Goal: Find specific page/section: Find specific page/section

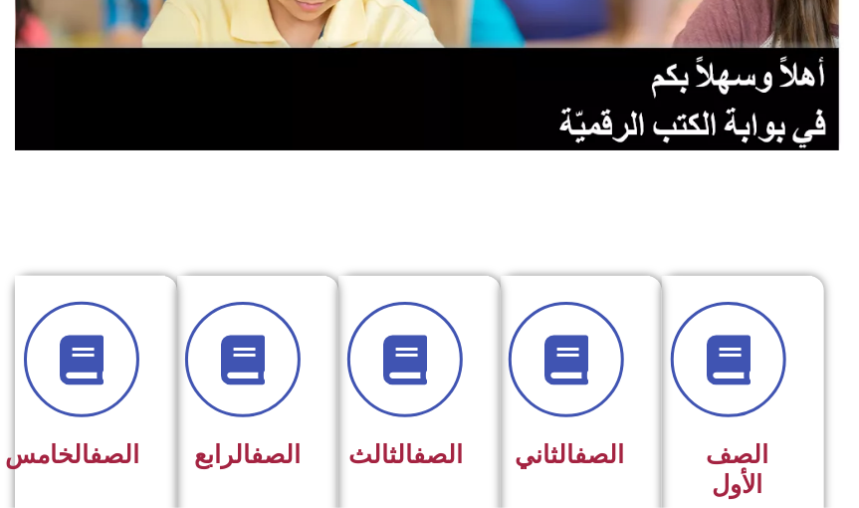
scroll to position [324, 0]
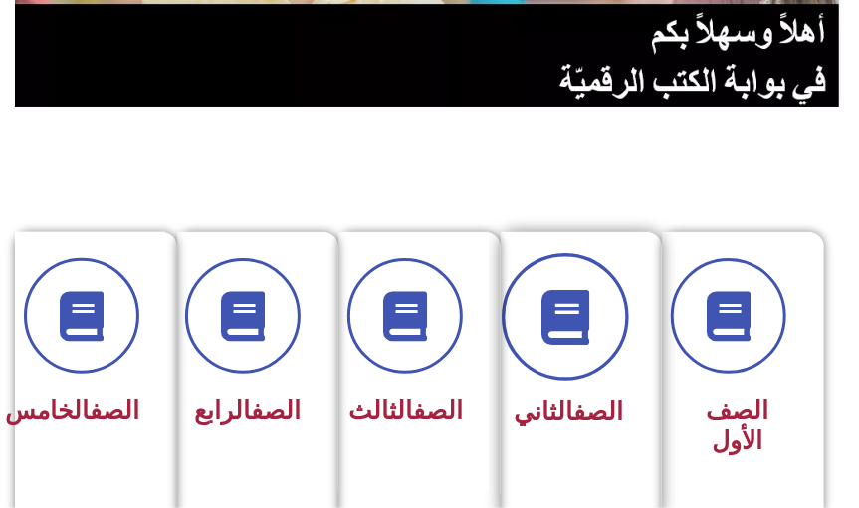
click at [572, 368] on span at bounding box center [566, 316] width 127 height 127
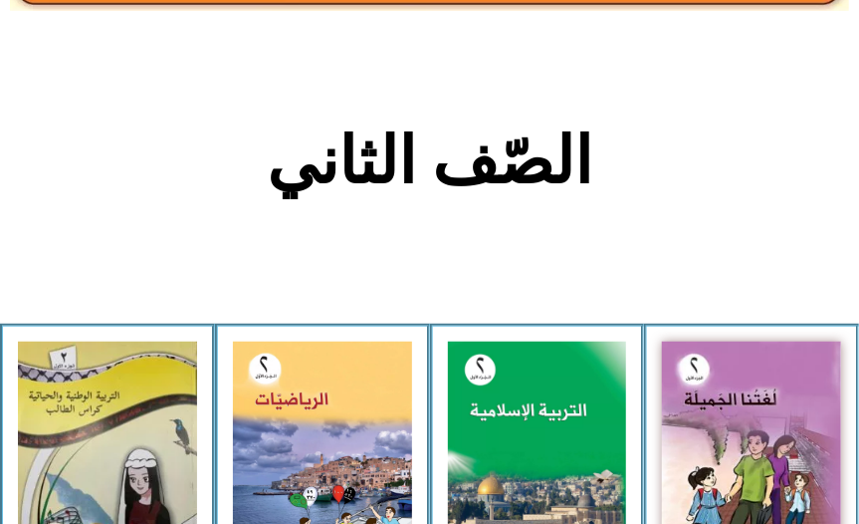
scroll to position [428, 0]
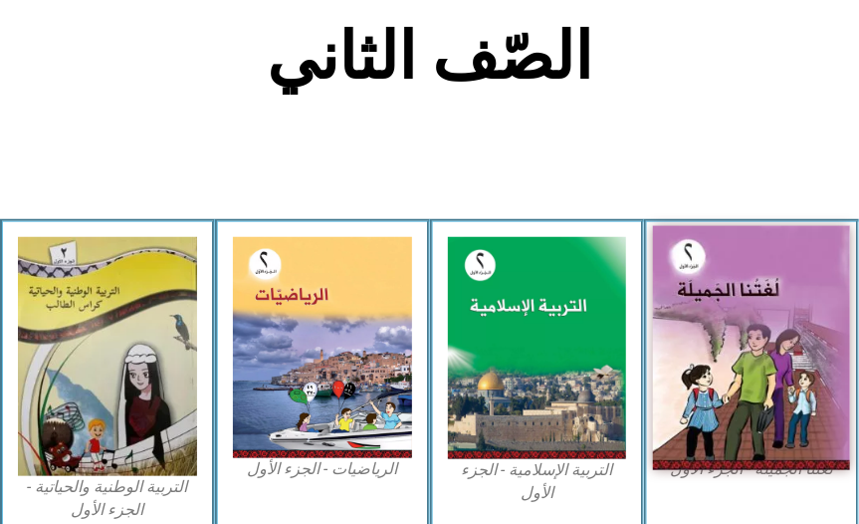
click at [745, 382] on img at bounding box center [751, 347] width 197 height 244
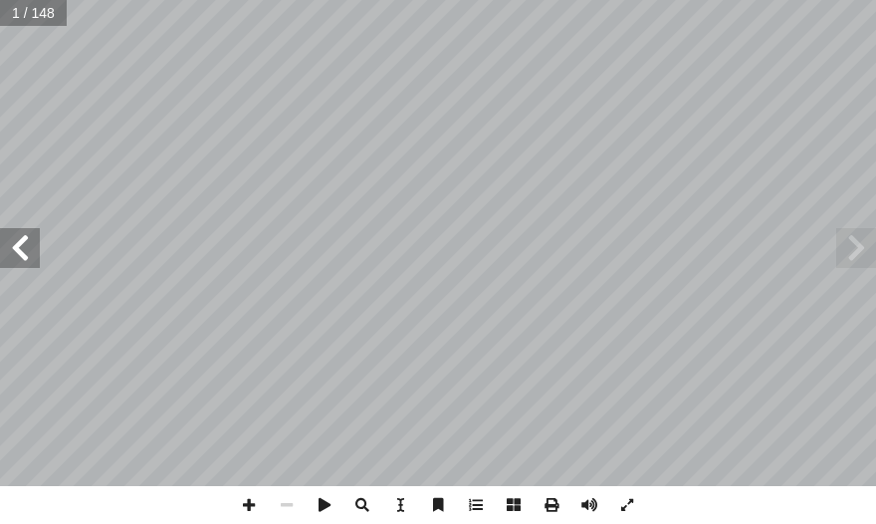
click at [21, 242] on span at bounding box center [20, 248] width 40 height 40
click at [20, 241] on span at bounding box center [20, 248] width 40 height 40
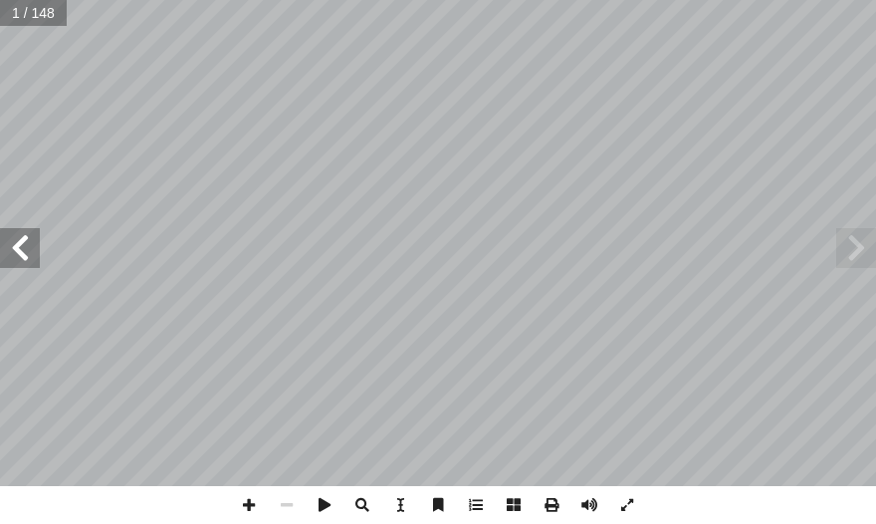
click at [20, 241] on span at bounding box center [20, 248] width 40 height 40
click at [20, 242] on span at bounding box center [20, 248] width 40 height 40
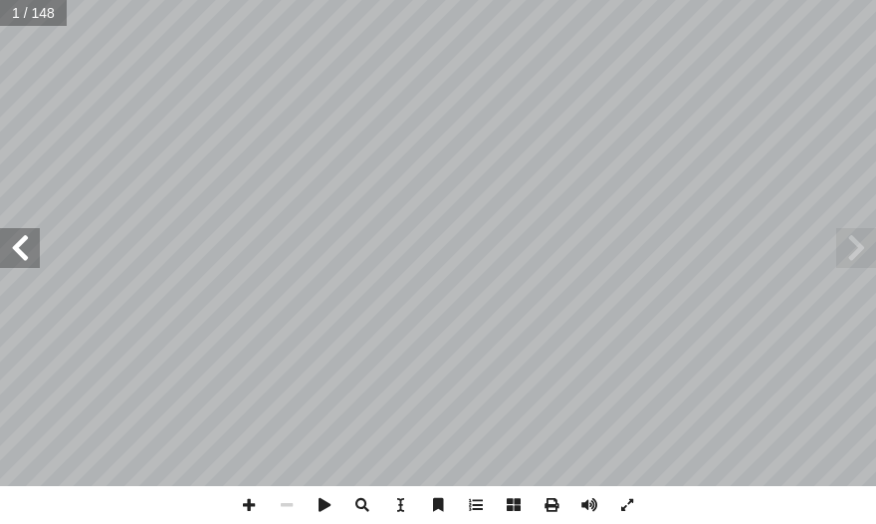
click at [20, 243] on span at bounding box center [20, 248] width 40 height 40
click at [20, 244] on span at bounding box center [20, 248] width 40 height 40
click at [20, 245] on span at bounding box center [20, 248] width 40 height 40
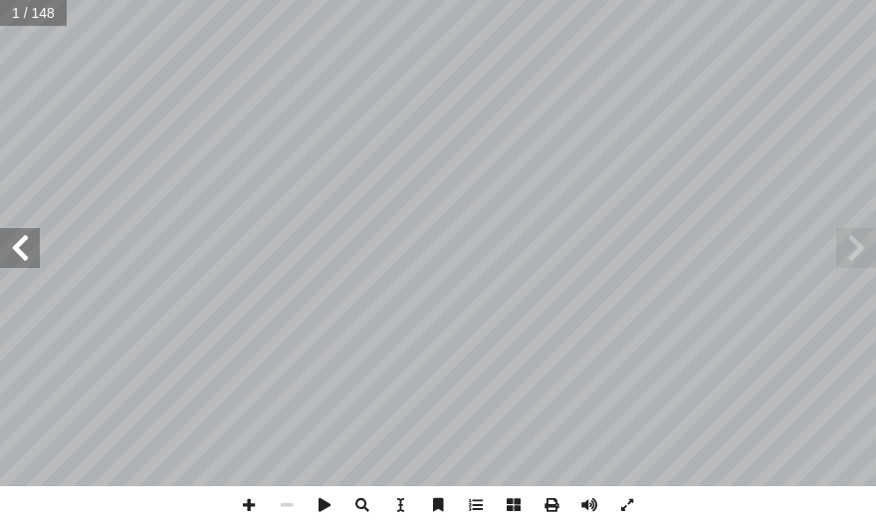
click at [20, 245] on span at bounding box center [20, 248] width 40 height 40
click at [20, 246] on span at bounding box center [20, 248] width 40 height 40
click at [21, 250] on span at bounding box center [20, 248] width 40 height 40
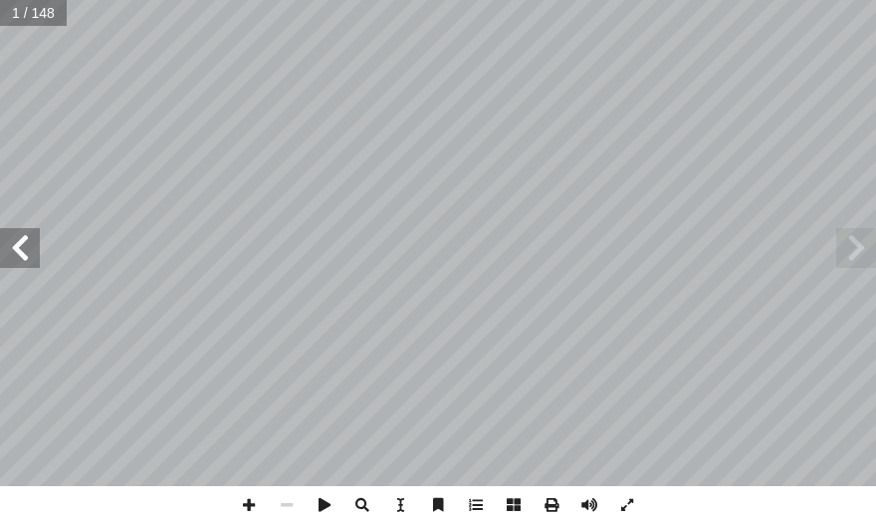
click at [21, 250] on span at bounding box center [20, 248] width 40 height 40
click at [23, 253] on span at bounding box center [20, 248] width 40 height 40
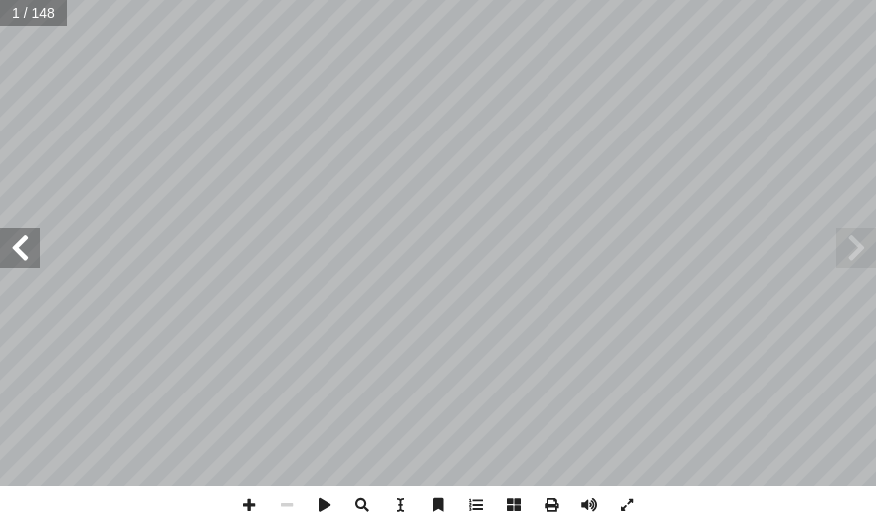
click at [24, 260] on span at bounding box center [20, 248] width 40 height 40
click at [24, 262] on span at bounding box center [20, 248] width 40 height 40
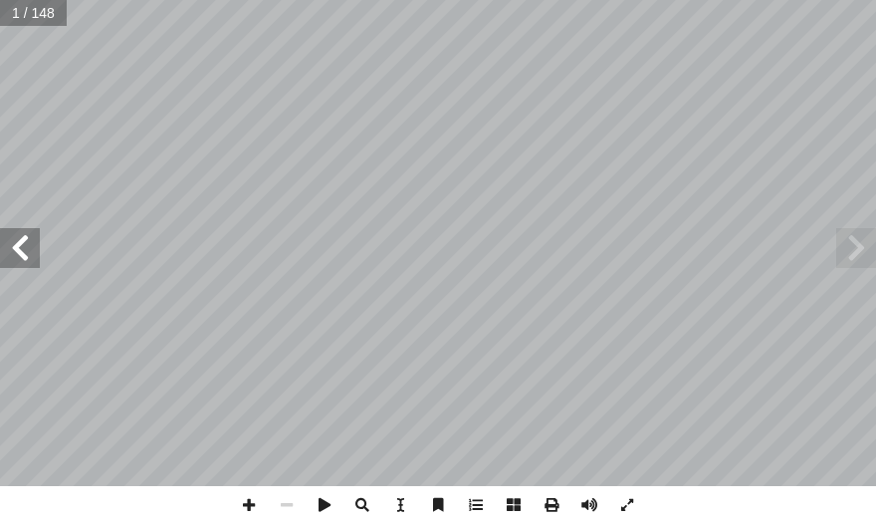
click at [23, 263] on span at bounding box center [20, 248] width 40 height 40
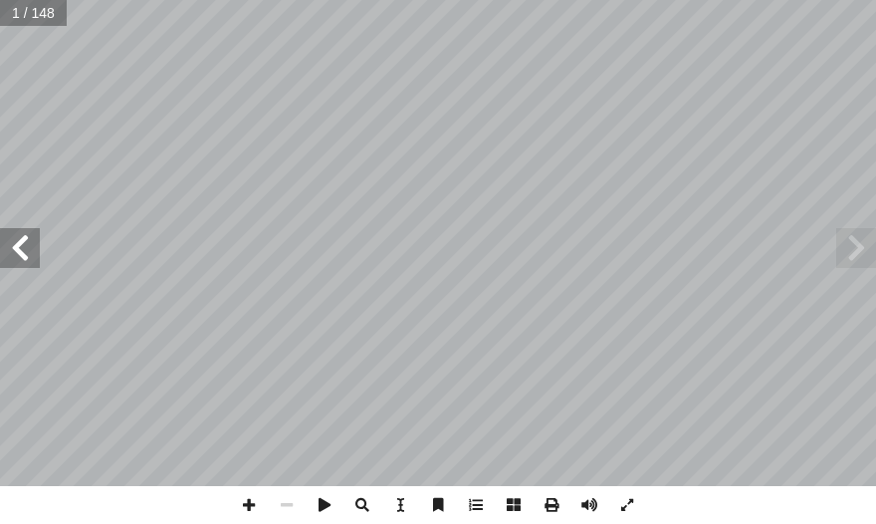
click at [23, 263] on span at bounding box center [20, 248] width 40 height 40
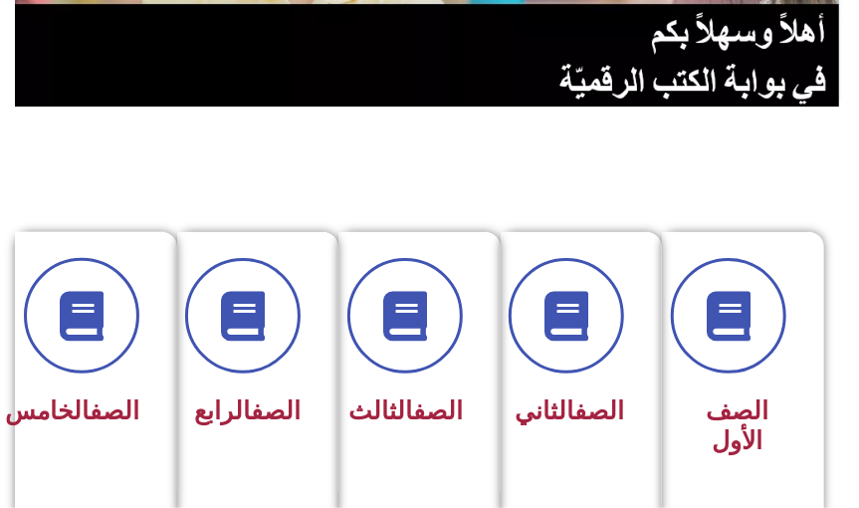
scroll to position [383, 0]
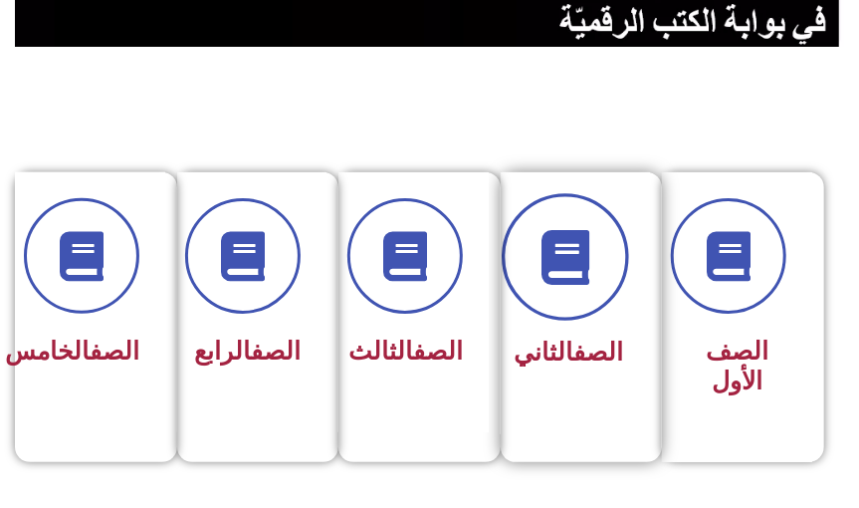
click at [536, 276] on span at bounding box center [566, 256] width 127 height 127
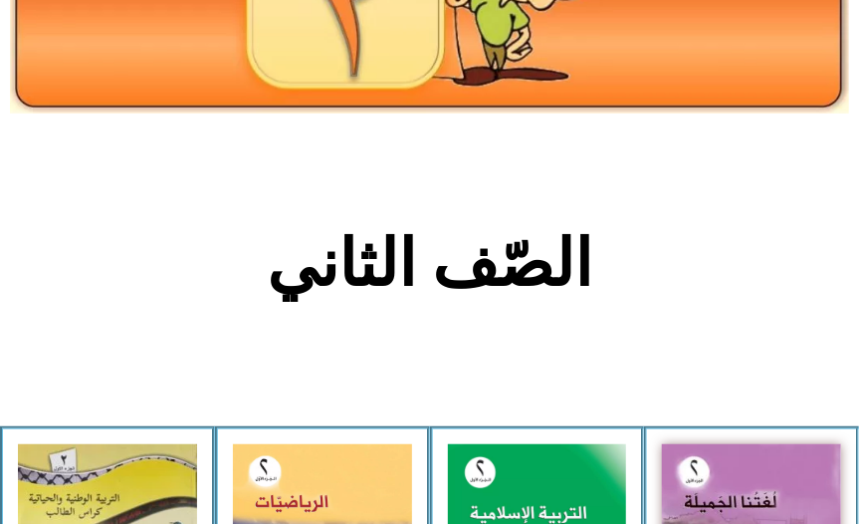
scroll to position [369, 0]
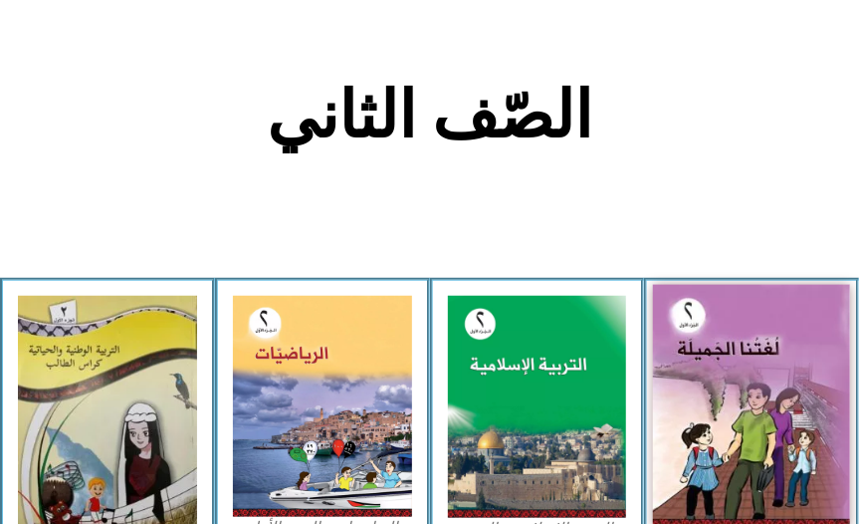
click at [823, 453] on img at bounding box center [751, 406] width 197 height 244
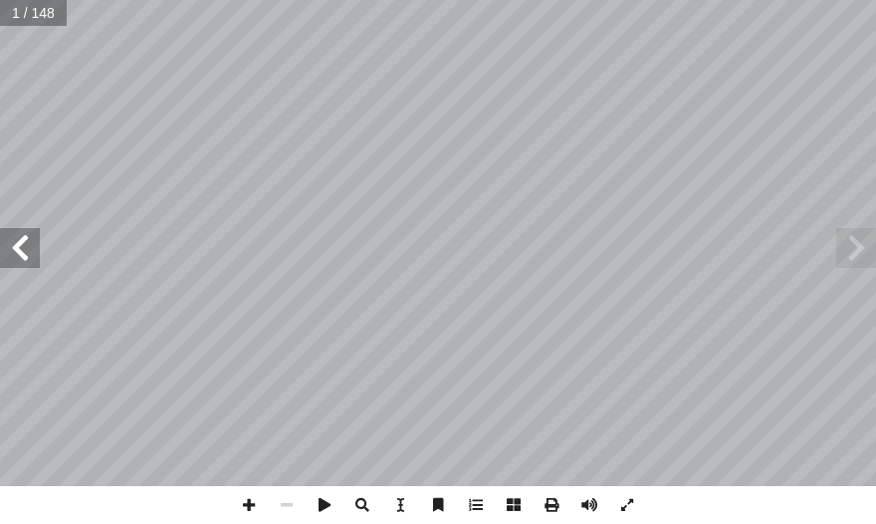
click at [31, 266] on span at bounding box center [20, 248] width 40 height 40
click at [30, 266] on span at bounding box center [20, 248] width 40 height 40
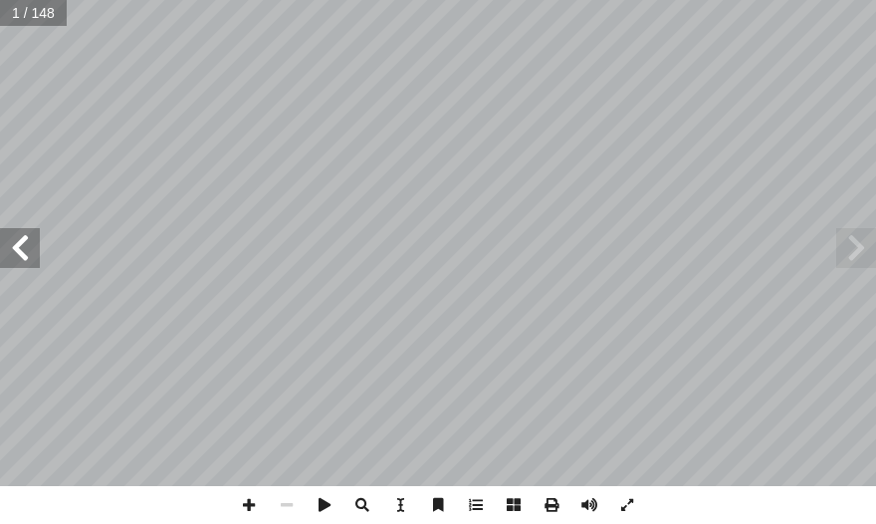
click at [28, 265] on span at bounding box center [20, 248] width 40 height 40
click at [28, 263] on span at bounding box center [20, 248] width 40 height 40
click at [30, 263] on span at bounding box center [20, 248] width 40 height 40
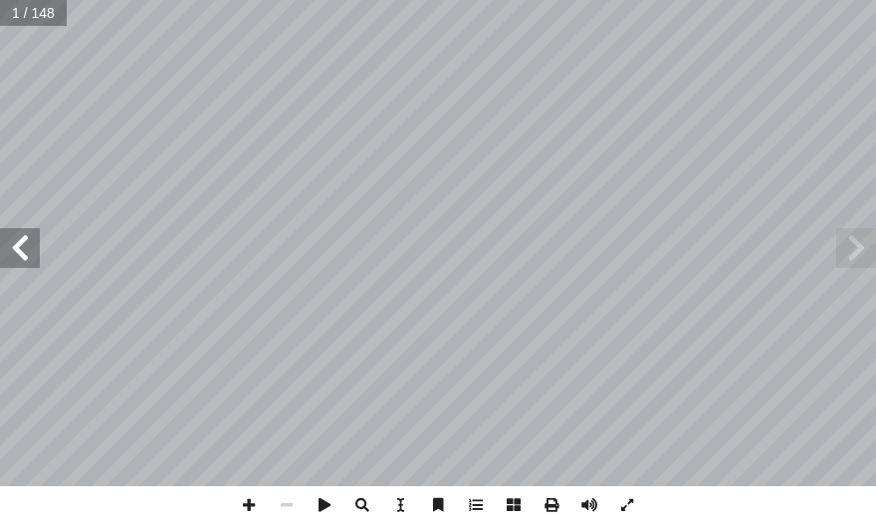
click at [31, 263] on span at bounding box center [20, 248] width 40 height 40
click at [31, 259] on span at bounding box center [20, 248] width 40 height 40
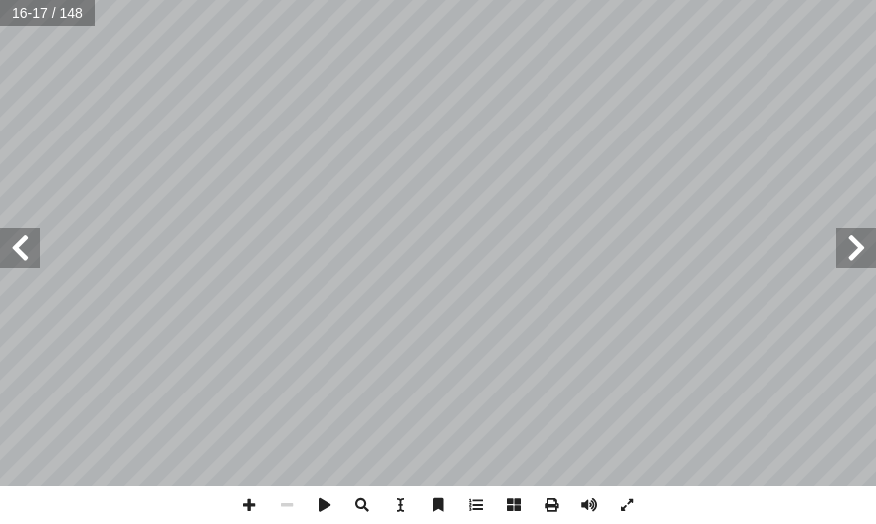
click at [31, 259] on span at bounding box center [20, 248] width 40 height 40
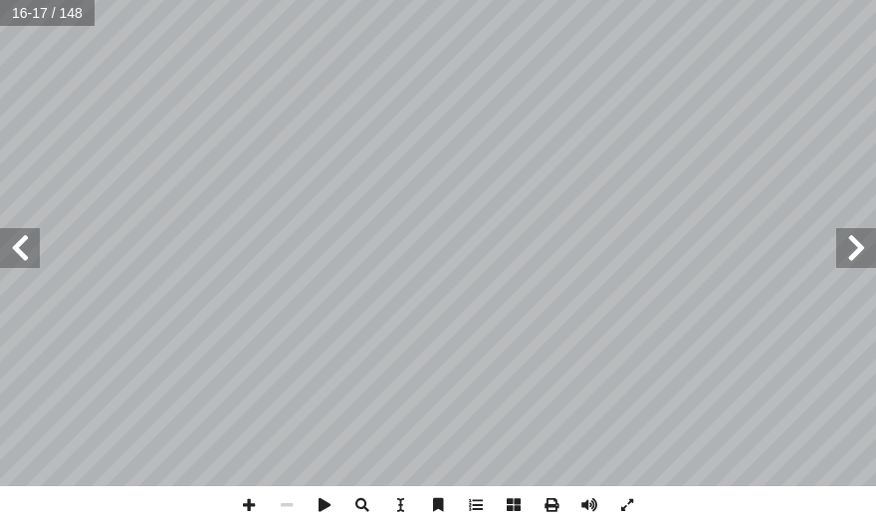
click at [31, 259] on span at bounding box center [20, 248] width 40 height 40
click at [31, 260] on span at bounding box center [20, 248] width 40 height 40
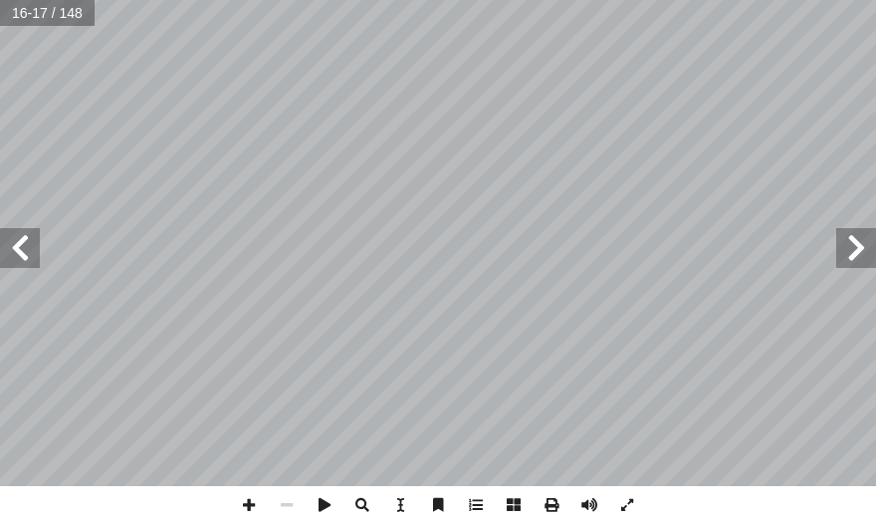
click at [31, 260] on span at bounding box center [20, 248] width 40 height 40
click at [31, 261] on span at bounding box center [20, 248] width 40 height 40
click at [4, 251] on span at bounding box center [20, 248] width 40 height 40
click at [7, 250] on span at bounding box center [20, 248] width 40 height 40
click at [11, 249] on span at bounding box center [20, 248] width 40 height 40
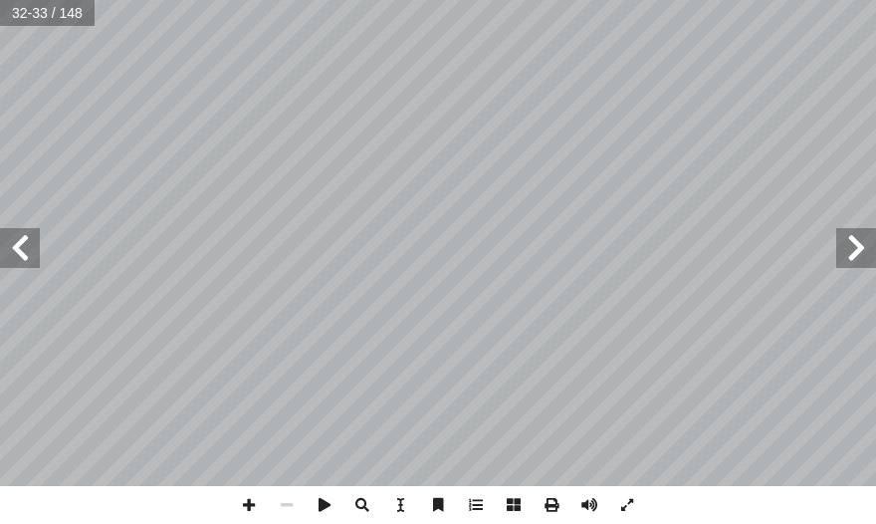
click at [11, 249] on span at bounding box center [20, 248] width 40 height 40
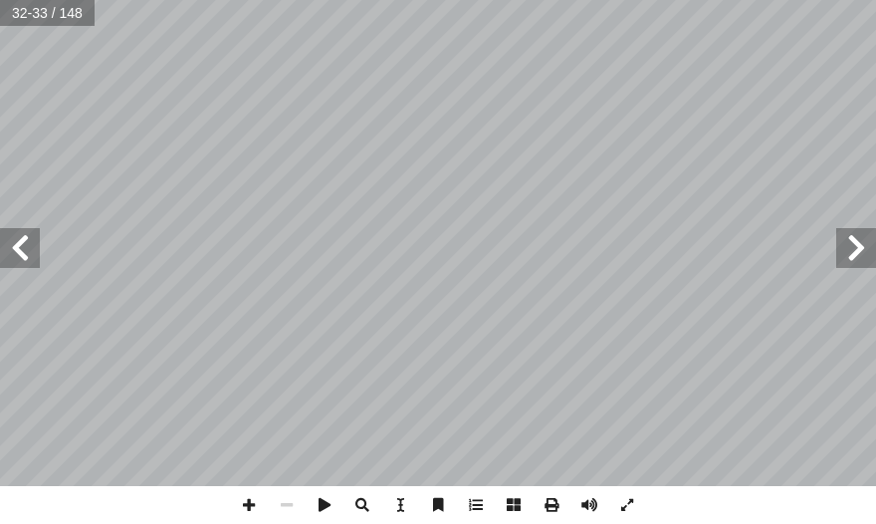
click at [11, 249] on span at bounding box center [20, 248] width 40 height 40
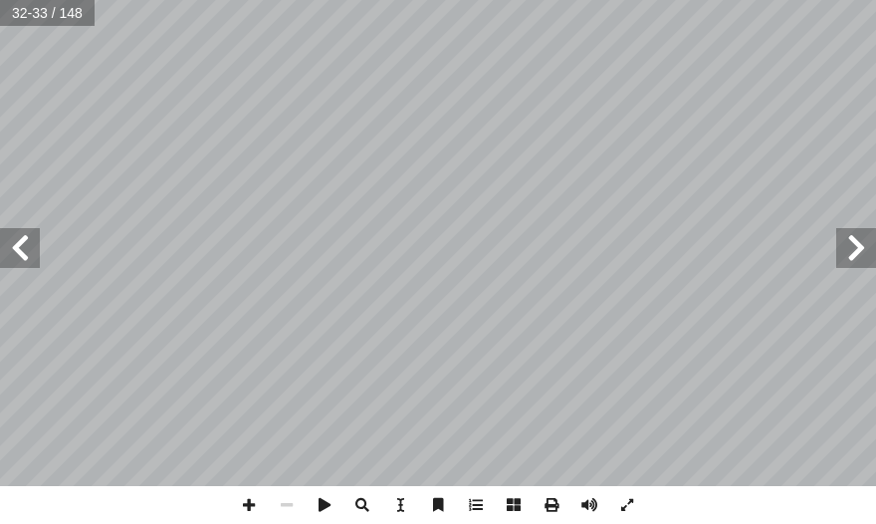
click at [11, 249] on span at bounding box center [20, 248] width 40 height 40
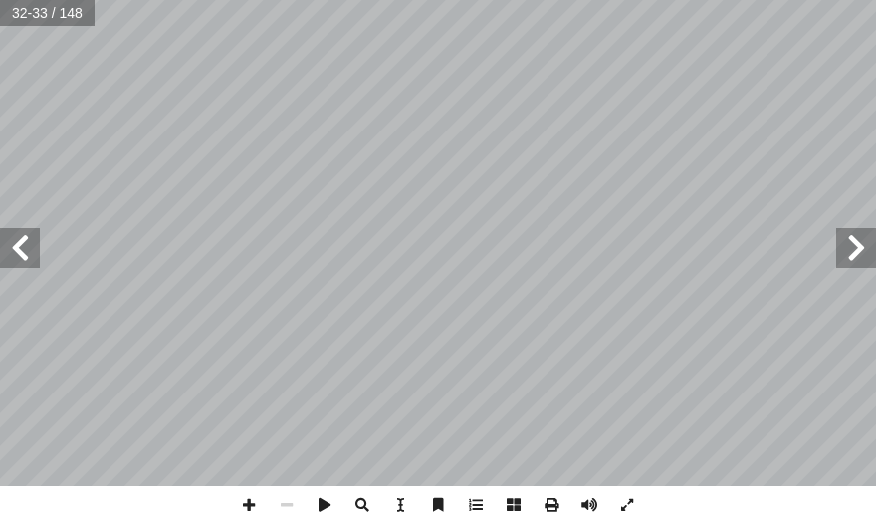
click at [11, 250] on span at bounding box center [20, 248] width 40 height 40
click at [250, 508] on span at bounding box center [249, 505] width 38 height 38
click at [289, 494] on span at bounding box center [287, 505] width 38 height 38
